Goal: Task Accomplishment & Management: Manage account settings

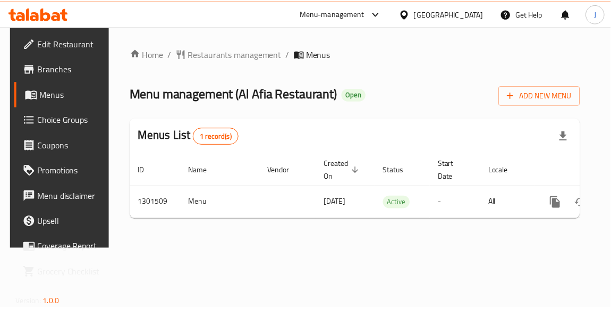
scroll to position [0, 55]
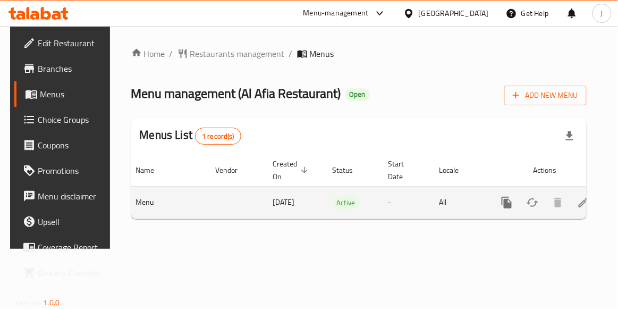
click at [577, 202] on icon "enhanced table" at bounding box center [583, 202] width 13 height 13
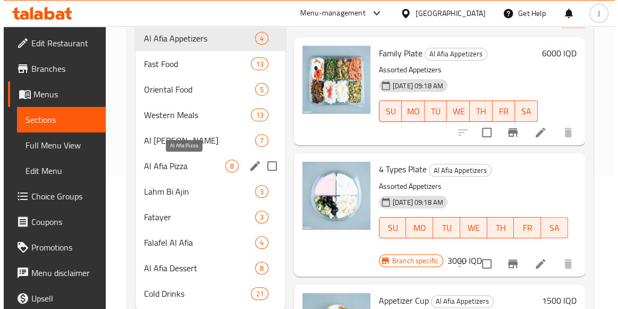
scroll to position [145, 0]
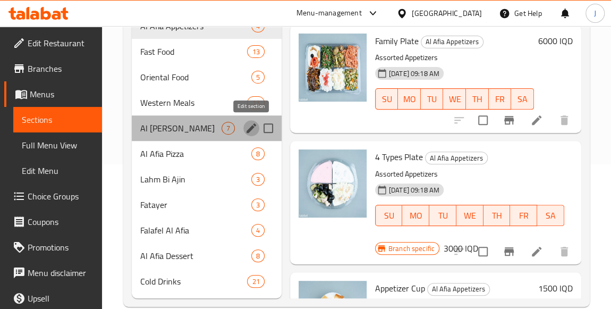
click at [249, 126] on icon "edit" at bounding box center [251, 128] width 13 height 13
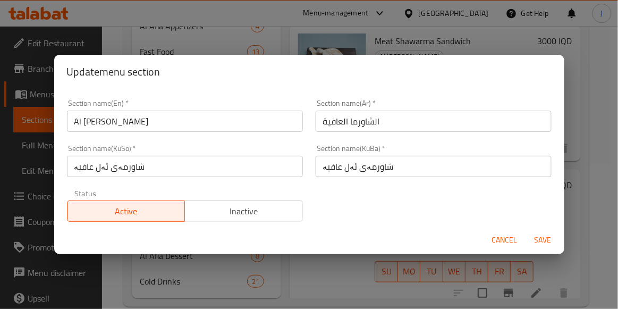
click at [257, 55] on div "Update menu section" at bounding box center [309, 72] width 510 height 34
click at [234, 53] on div "Update menu section Section name(En)   * [PERSON_NAME] Section name(En) * Secti…" at bounding box center [309, 154] width 618 height 309
click at [234, 46] on div "Update menu section Section name(En)   * [PERSON_NAME] Section name(En) * Secti…" at bounding box center [309, 154] width 618 height 309
click at [508, 240] on span "Cancel" at bounding box center [505, 239] width 26 height 13
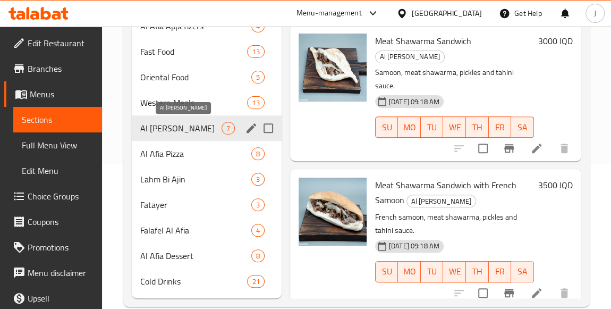
click at [205, 128] on span "Al [PERSON_NAME]" at bounding box center [180, 128] width 81 height 13
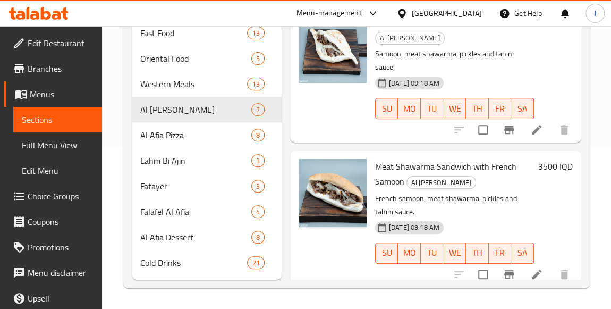
scroll to position [115, 0]
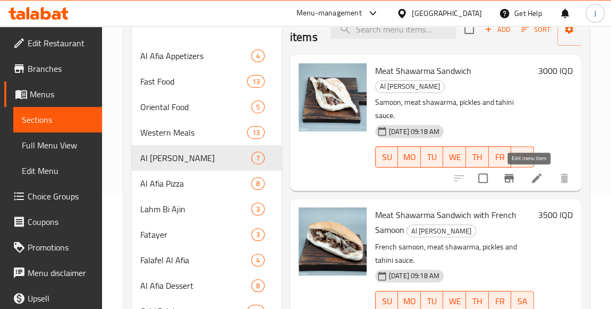
click at [530, 180] on icon at bounding box center [536, 178] width 13 height 13
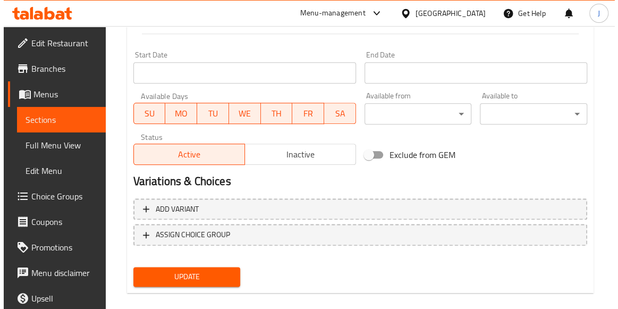
scroll to position [579, 0]
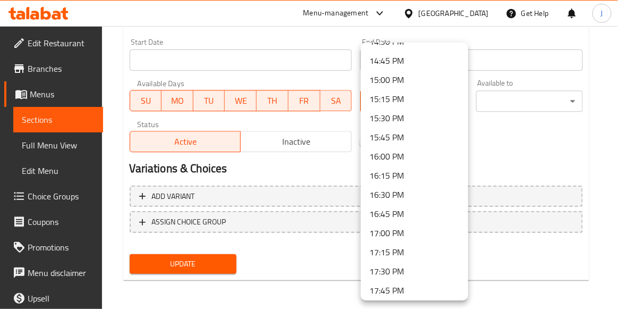
scroll to position [1111, 0]
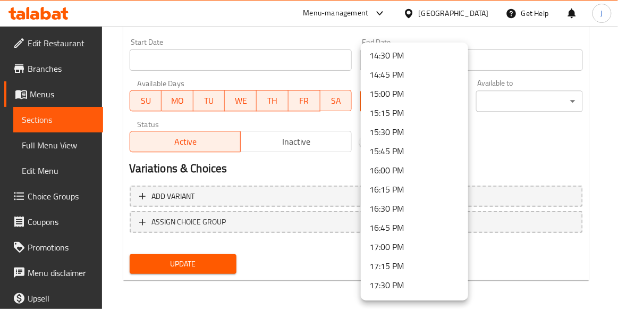
click at [400, 129] on li "15:30 PM" at bounding box center [414, 131] width 107 height 19
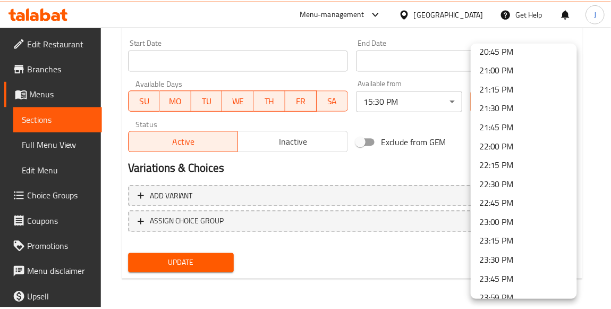
scroll to position [1605, 0]
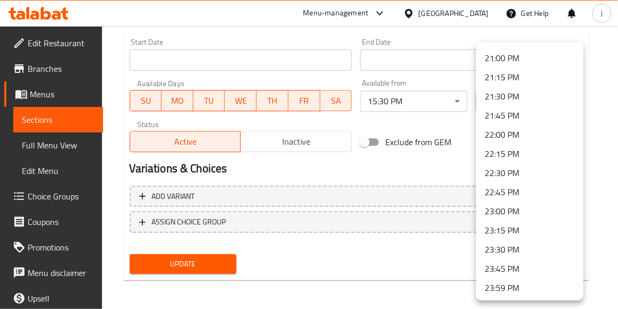
click at [506, 281] on li "23:59 PM" at bounding box center [529, 287] width 107 height 19
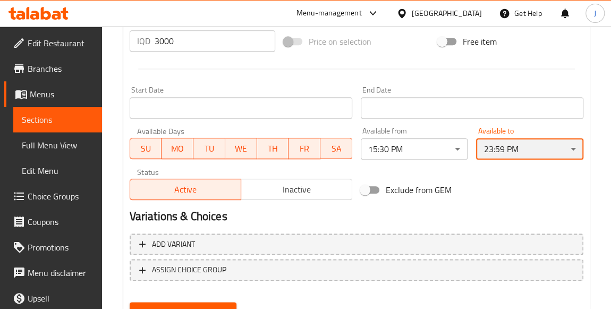
scroll to position [579, 0]
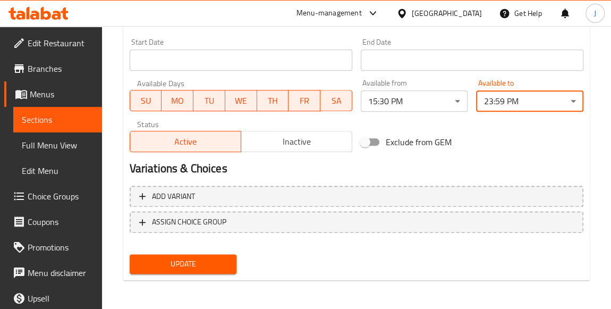
click at [210, 264] on span "Update" at bounding box center [183, 263] width 90 height 13
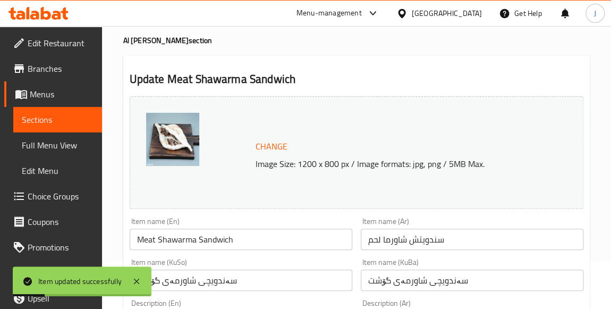
scroll to position [0, 0]
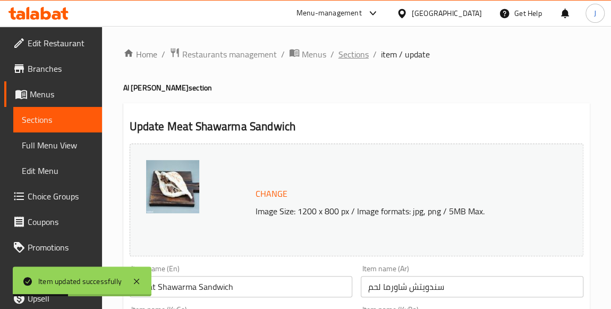
click at [350, 53] on span "Sections" at bounding box center [353, 54] width 30 height 13
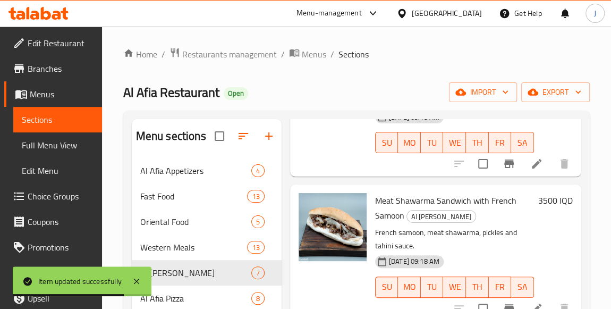
scroll to position [145, 0]
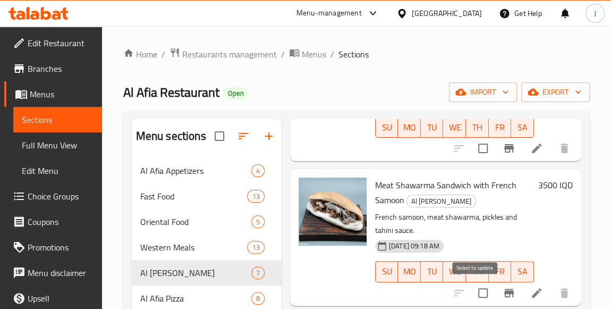
click at [475, 291] on input "checkbox" at bounding box center [483, 293] width 22 height 22
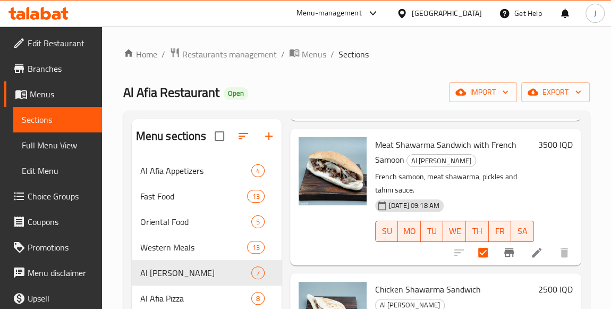
scroll to position [241, 0]
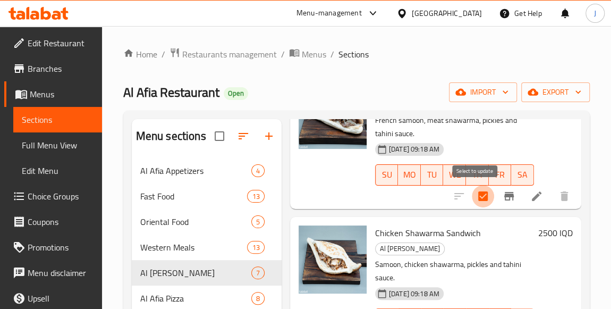
click at [473, 196] on input "checkbox" at bounding box center [483, 196] width 22 height 22
checkbox input "false"
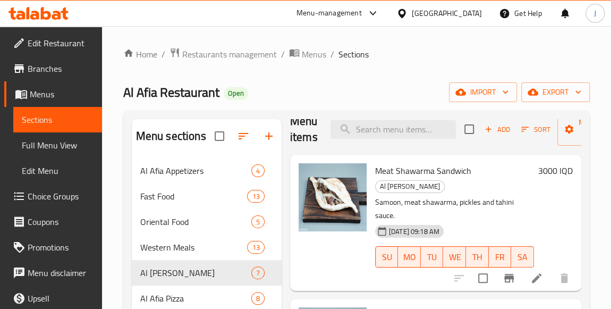
scroll to position [0, 0]
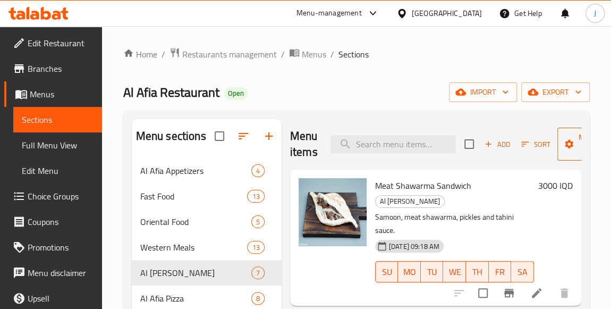
click at [569, 145] on icon "button" at bounding box center [569, 144] width 9 height 9
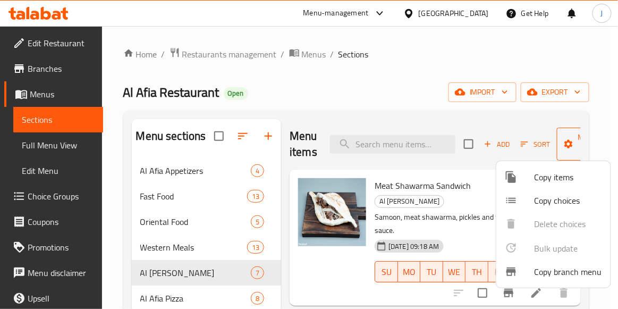
click at [569, 145] on div at bounding box center [309, 154] width 618 height 309
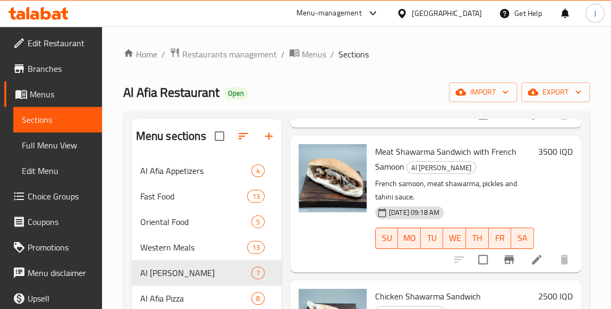
scroll to position [193, 0]
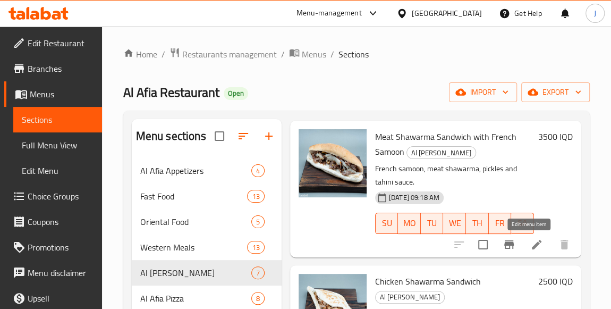
click at [530, 240] on icon at bounding box center [536, 244] width 13 height 13
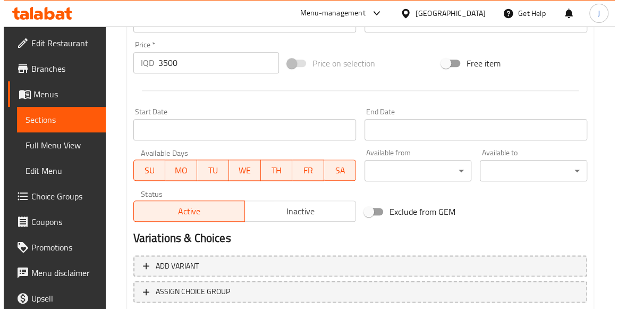
scroll to position [531, 0]
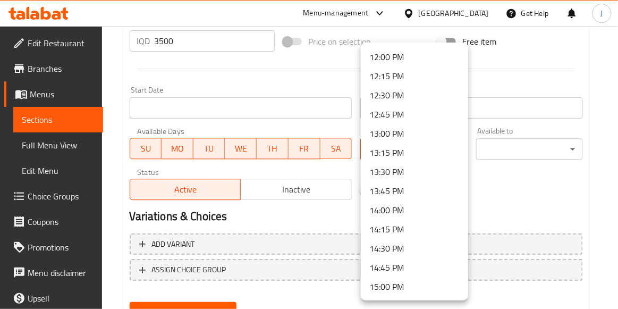
scroll to position [1014, 0]
click at [396, 224] on li "15:30 PM" at bounding box center [414, 227] width 107 height 19
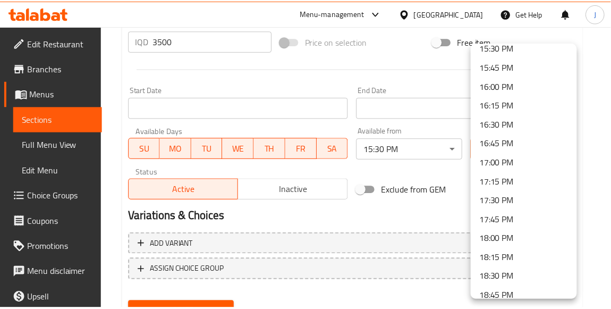
scroll to position [1605, 0]
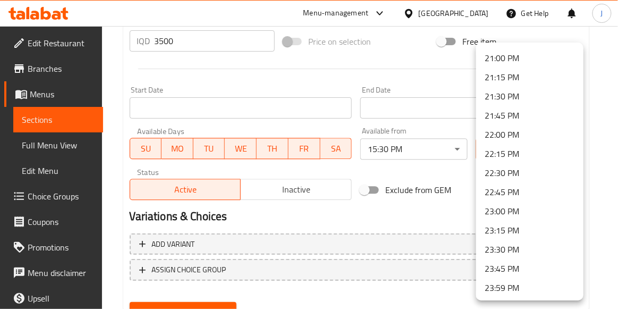
click at [536, 289] on li "23:59 PM" at bounding box center [529, 287] width 107 height 19
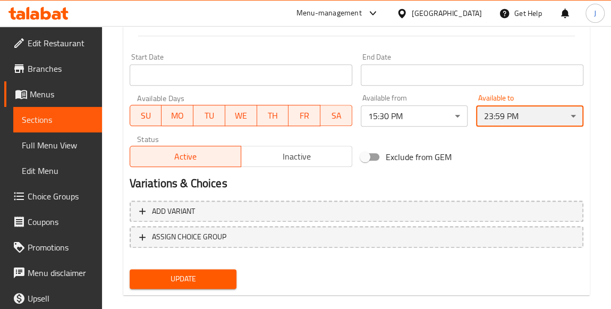
scroll to position [579, 0]
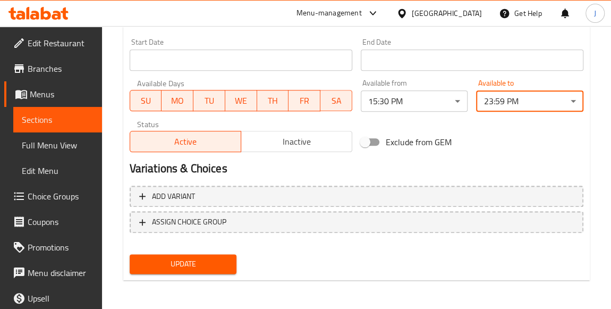
click at [204, 272] on button "Update" at bounding box center [183, 264] width 107 height 20
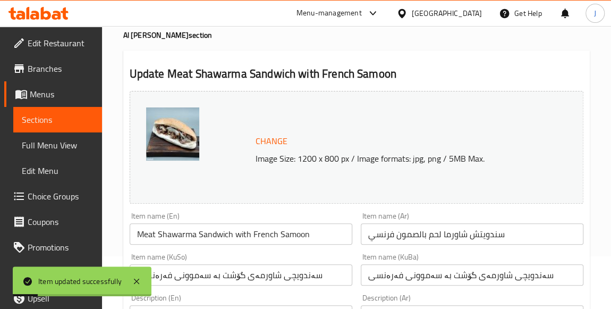
scroll to position [0, 0]
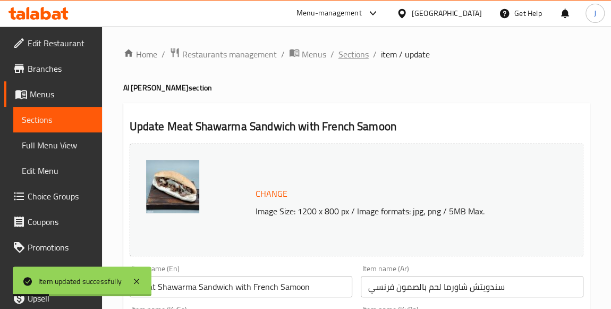
click at [356, 58] on span "Sections" at bounding box center [353, 54] width 30 height 13
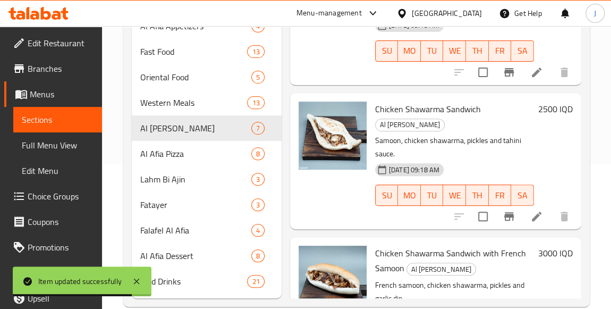
scroll to position [241, 0]
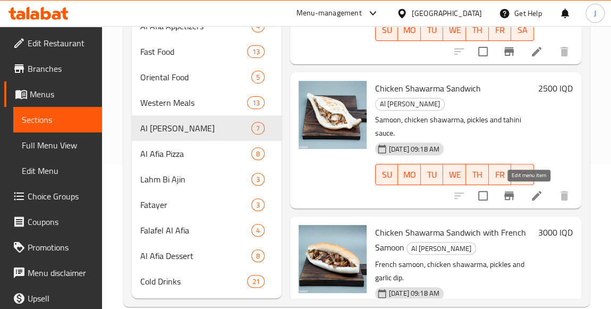
click at [534, 197] on icon at bounding box center [536, 195] width 13 height 13
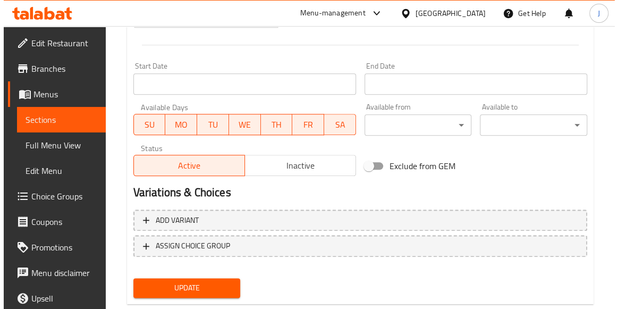
scroll to position [579, 0]
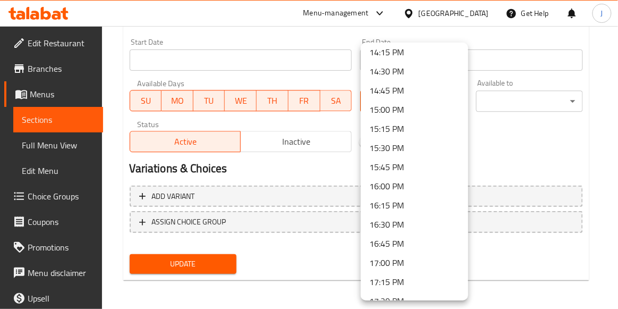
scroll to position [1111, 0]
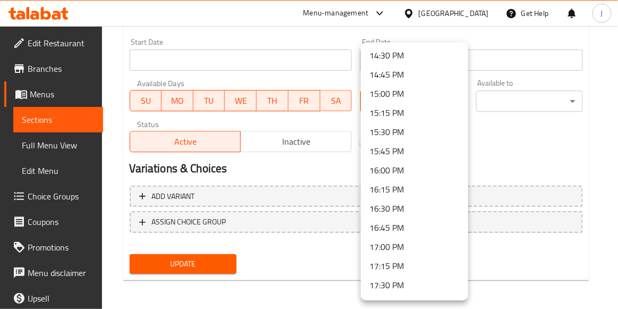
click at [391, 132] on li "15:30 PM" at bounding box center [414, 131] width 107 height 19
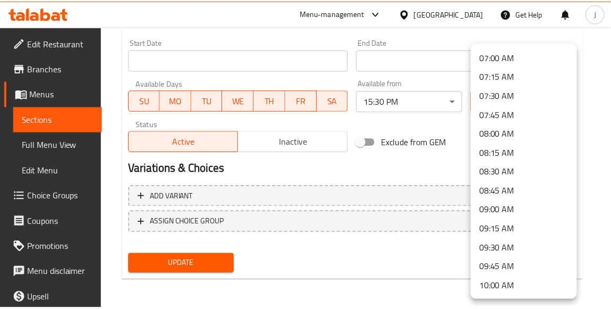
scroll to position [1605, 0]
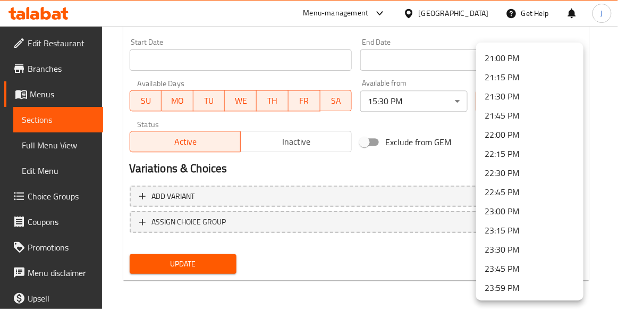
click at [508, 282] on li "23:59 PM" at bounding box center [529, 287] width 107 height 19
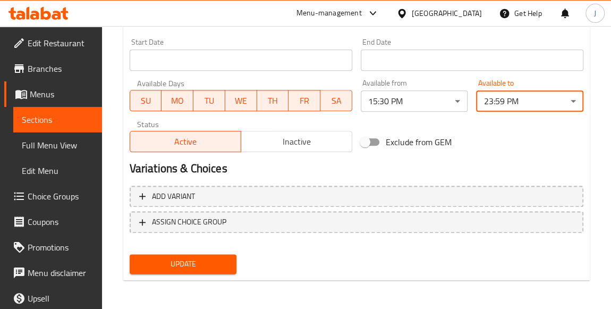
click at [194, 258] on span "Update" at bounding box center [183, 263] width 90 height 13
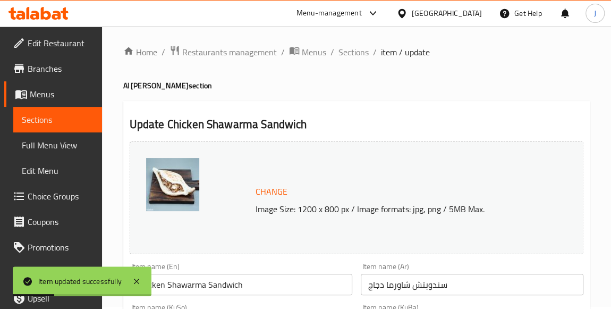
scroll to position [0, 0]
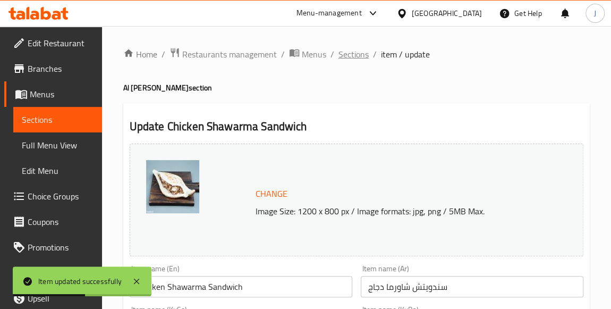
click at [357, 53] on span "Sections" at bounding box center [353, 54] width 30 height 13
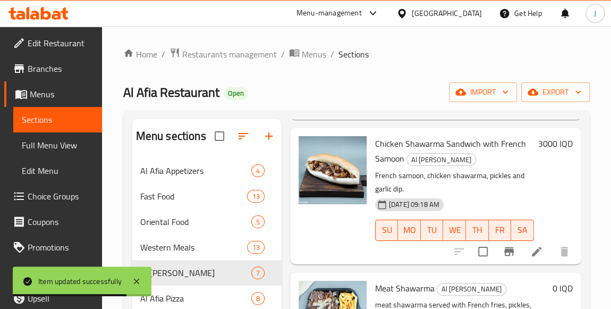
scroll to position [483, 0]
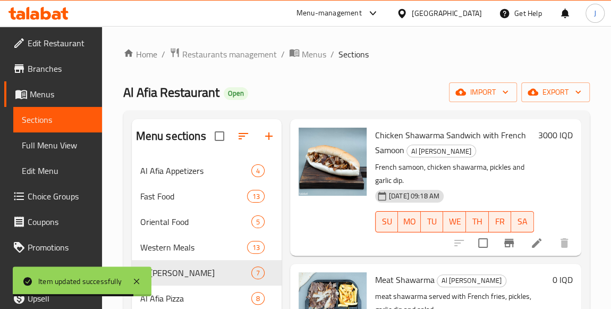
click at [531, 243] on icon at bounding box center [536, 242] width 13 height 13
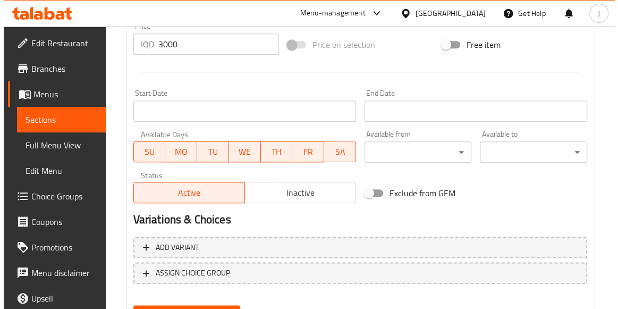
scroll to position [531, 0]
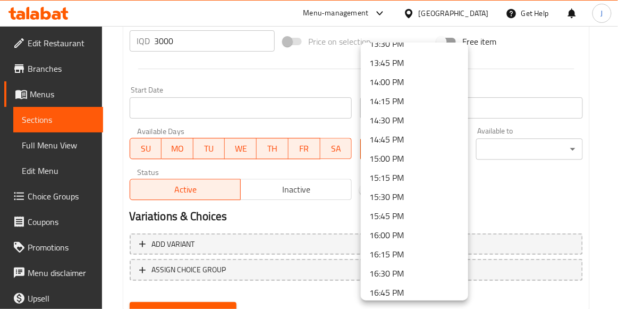
scroll to position [1111, 0]
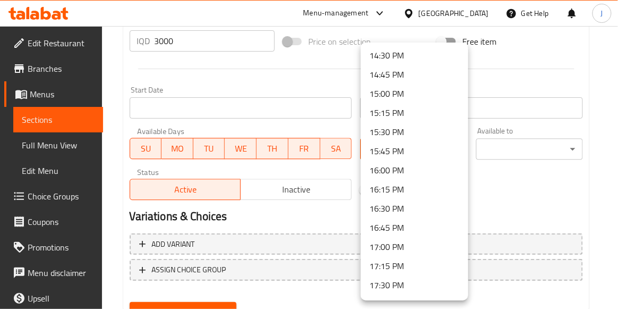
click at [403, 135] on li "15:30 PM" at bounding box center [414, 131] width 107 height 19
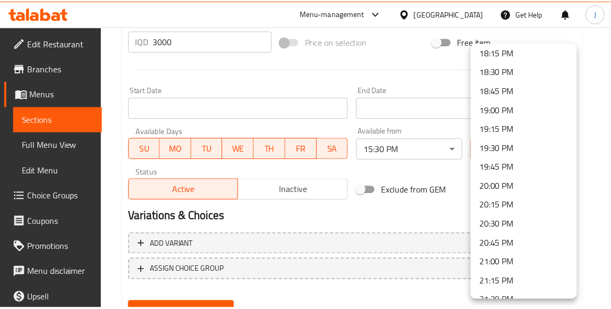
scroll to position [1605, 0]
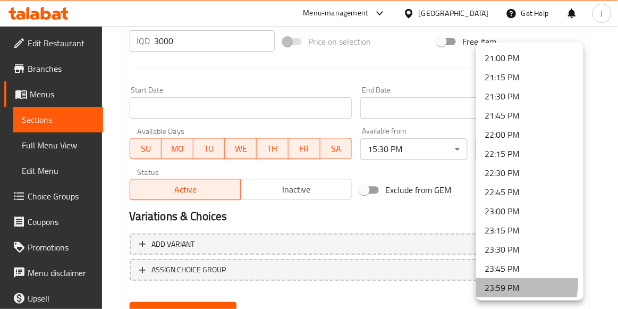
click at [498, 282] on li "23:59 PM" at bounding box center [529, 287] width 107 height 19
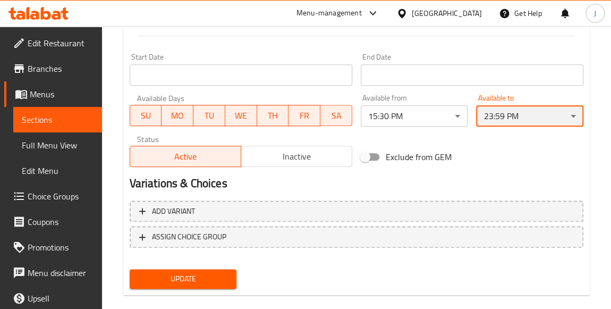
scroll to position [579, 0]
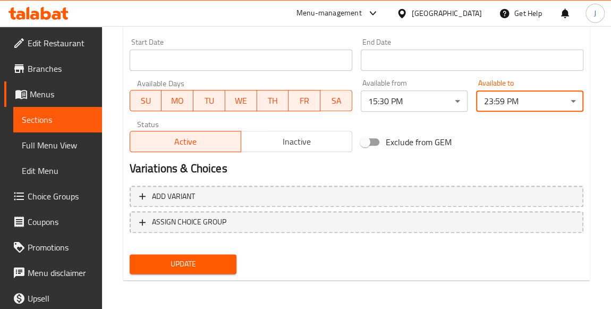
click at [199, 261] on span "Update" at bounding box center [183, 263] width 90 height 13
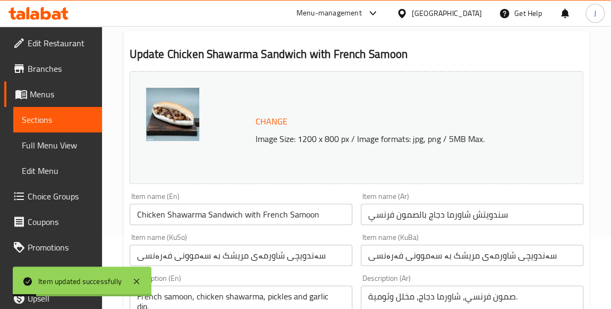
scroll to position [0, 0]
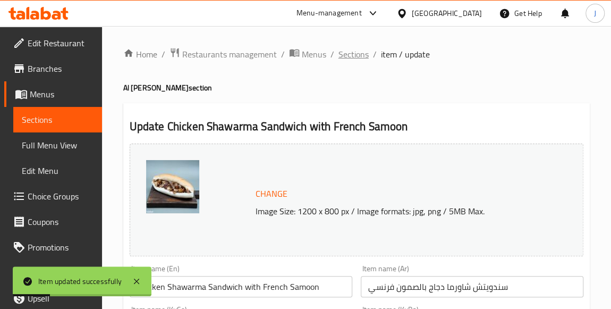
click at [358, 54] on span "Sections" at bounding box center [353, 54] width 30 height 13
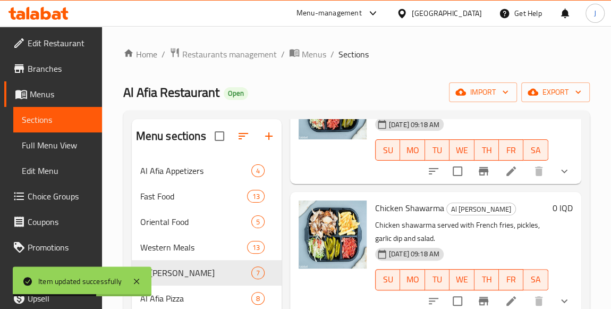
scroll to position [595, 0]
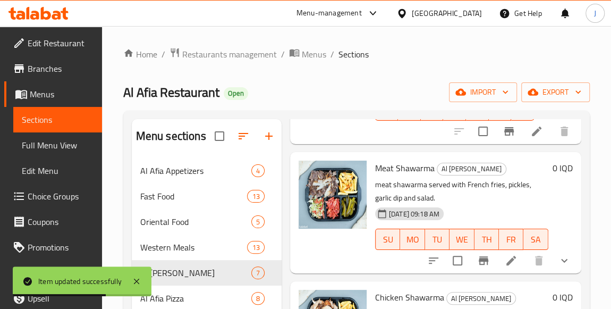
click at [496, 260] on li at bounding box center [511, 260] width 30 height 19
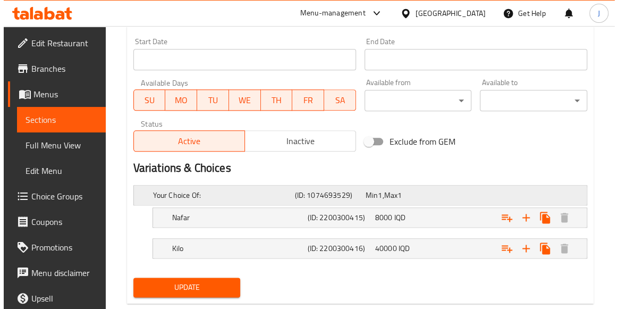
scroll to position [602, 0]
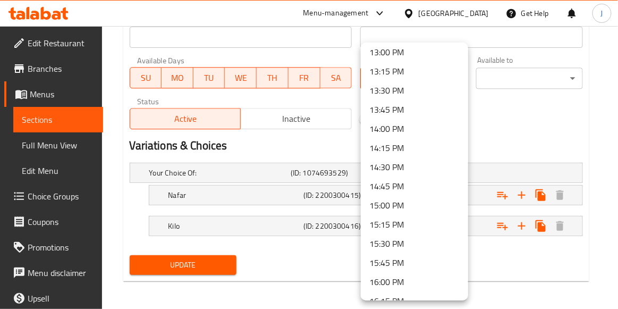
scroll to position [1014, 0]
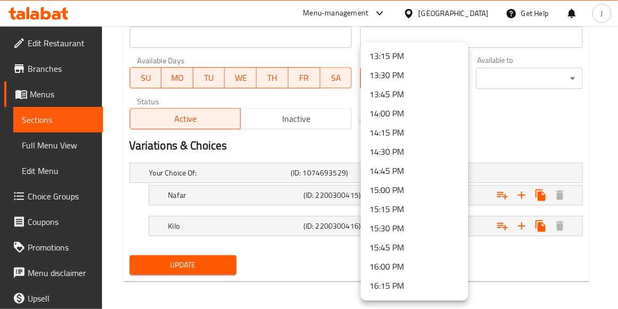
click at [399, 231] on li "15:30 PM" at bounding box center [414, 227] width 107 height 19
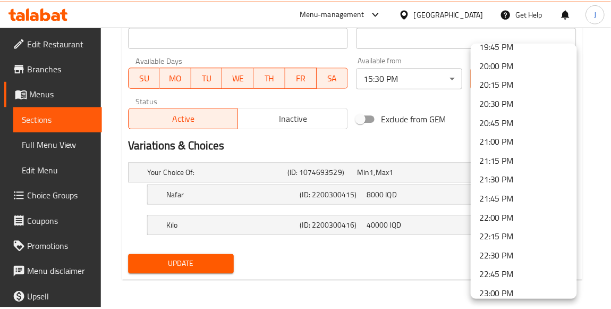
scroll to position [1605, 0]
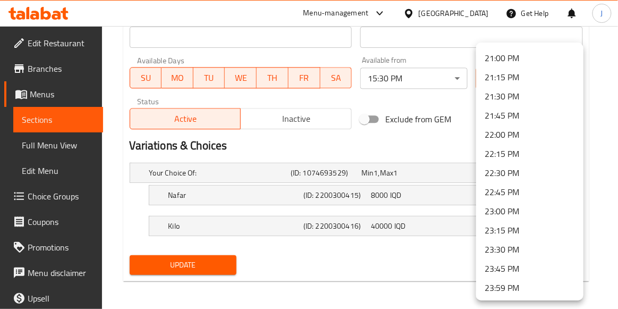
click at [498, 287] on li "23:59 PM" at bounding box center [529, 287] width 107 height 19
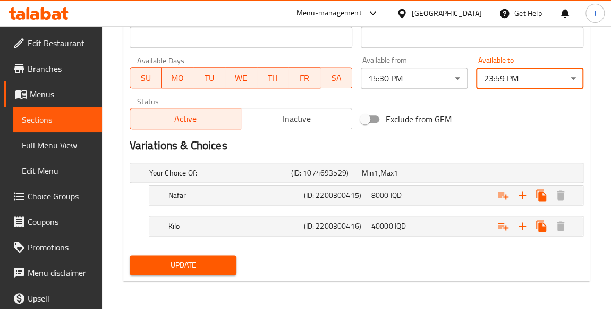
click at [193, 260] on span "Update" at bounding box center [183, 264] width 90 height 13
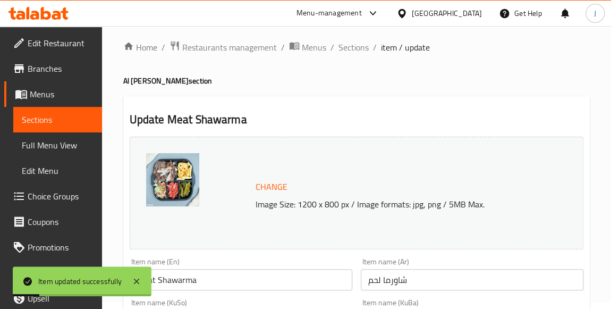
scroll to position [0, 0]
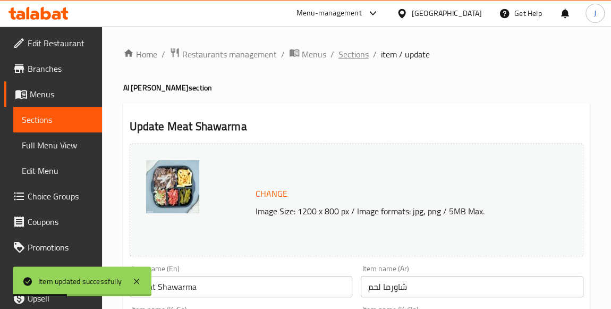
click at [357, 53] on span "Sections" at bounding box center [353, 54] width 30 height 13
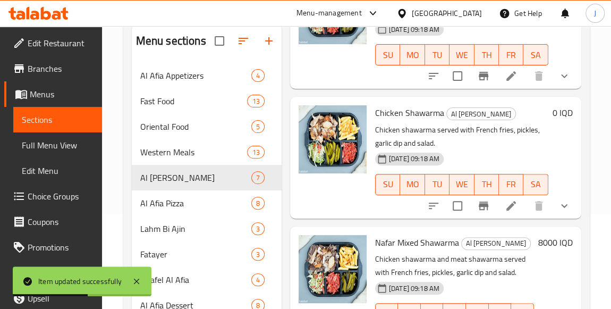
scroll to position [163, 0]
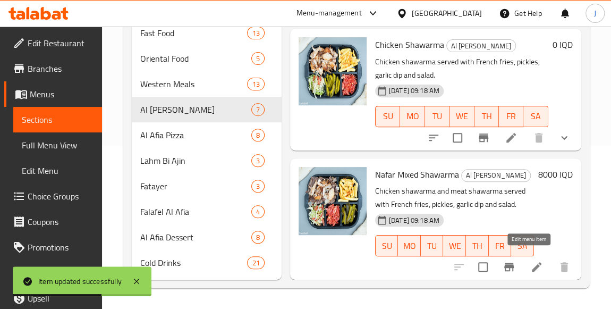
click at [530, 261] on icon at bounding box center [536, 266] width 13 height 13
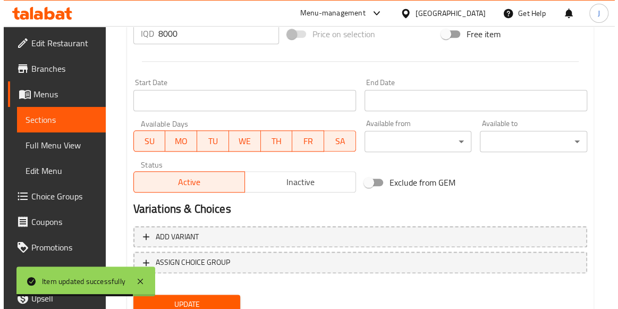
scroll to position [579, 0]
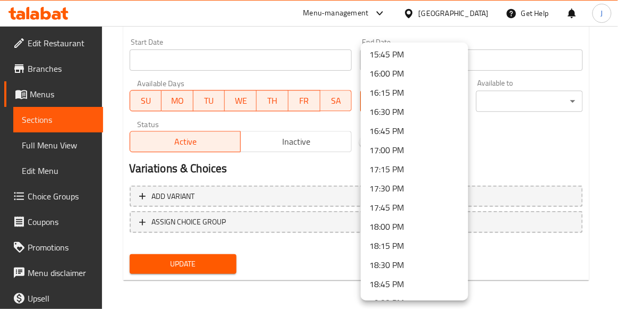
scroll to position [1062, 0]
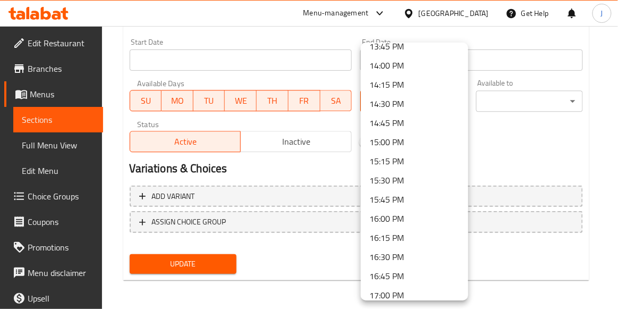
click at [386, 181] on li "15:30 PM" at bounding box center [414, 180] width 107 height 19
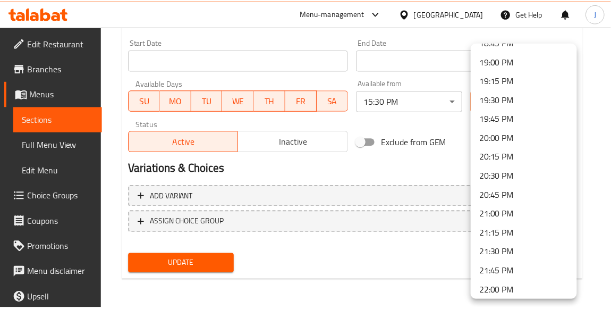
scroll to position [1605, 0]
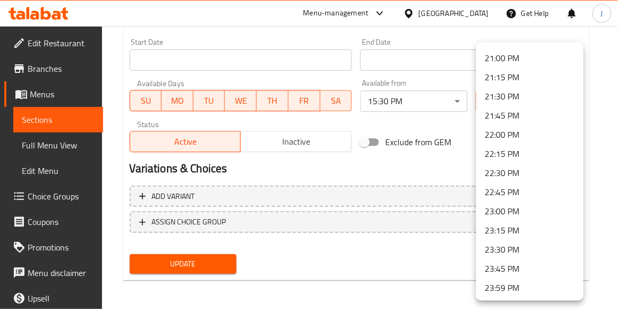
click at [501, 286] on li "23:59 PM" at bounding box center [529, 287] width 107 height 19
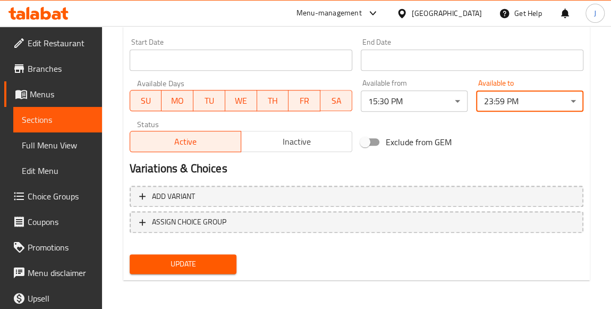
click at [204, 255] on button "Update" at bounding box center [183, 264] width 107 height 20
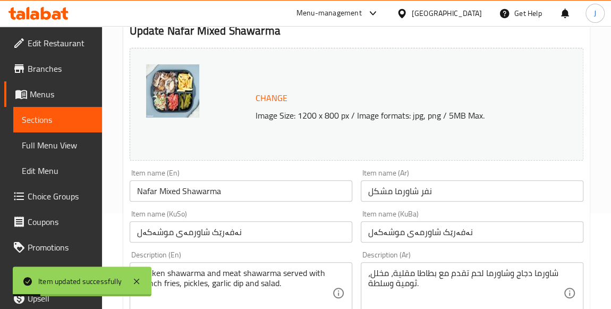
scroll to position [0, 0]
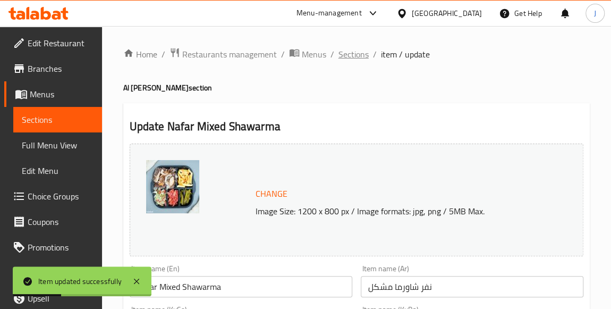
click at [344, 58] on span "Sections" at bounding box center [353, 54] width 30 height 13
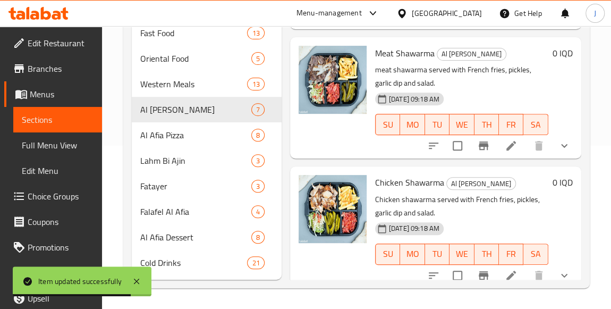
scroll to position [595, 0]
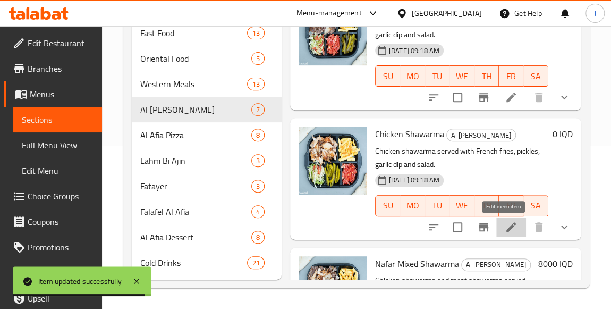
click at [509, 225] on icon at bounding box center [511, 227] width 13 height 13
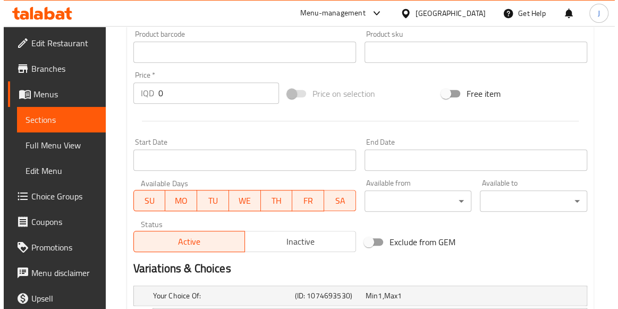
scroll to position [483, 0]
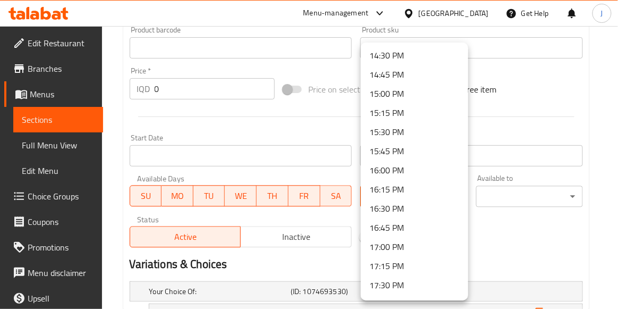
scroll to position [1111, 0]
click at [400, 131] on li "15:30 PM" at bounding box center [414, 131] width 107 height 19
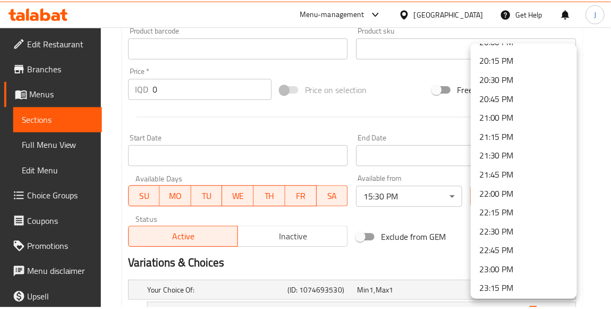
scroll to position [1605, 0]
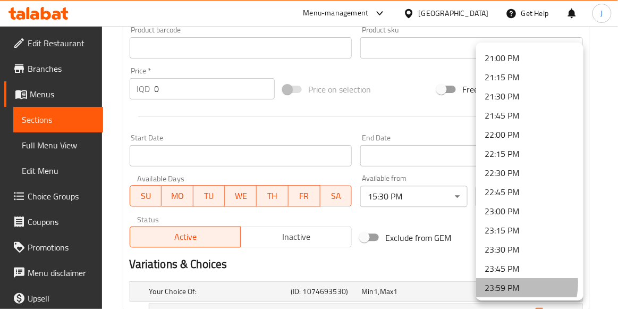
click at [504, 282] on li "23:59 PM" at bounding box center [529, 287] width 107 height 19
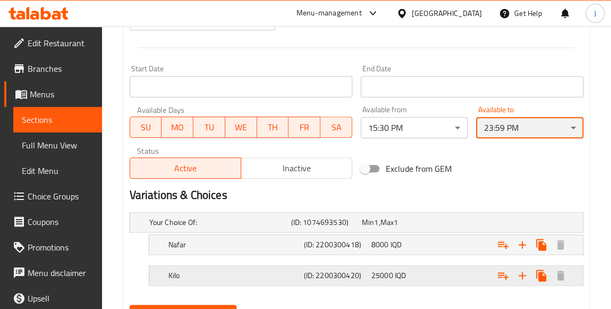
scroll to position [602, 0]
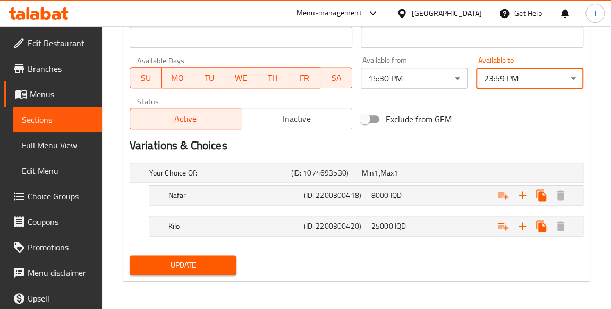
click at [214, 258] on span "Update" at bounding box center [183, 264] width 90 height 13
